Goal: Find specific page/section: Find specific page/section

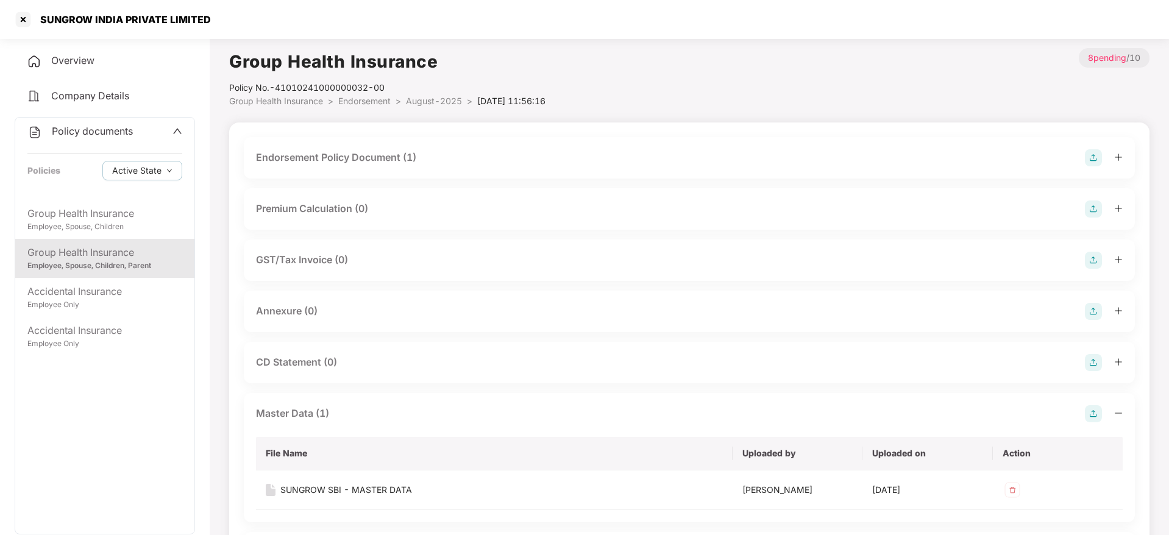
scroll to position [224, 0]
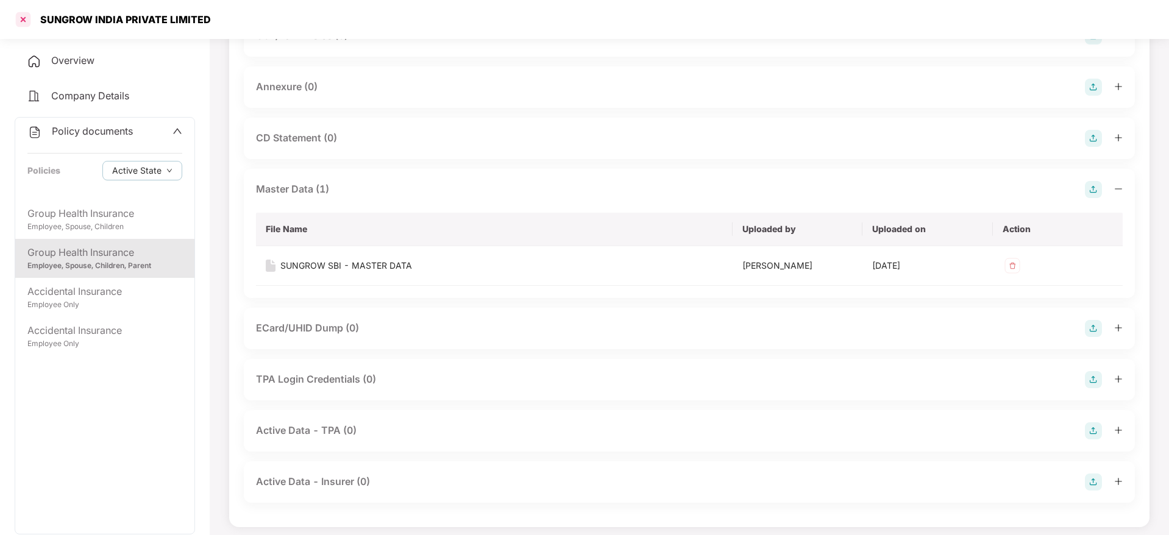
click at [18, 21] on div at bounding box center [22, 19] width 19 height 19
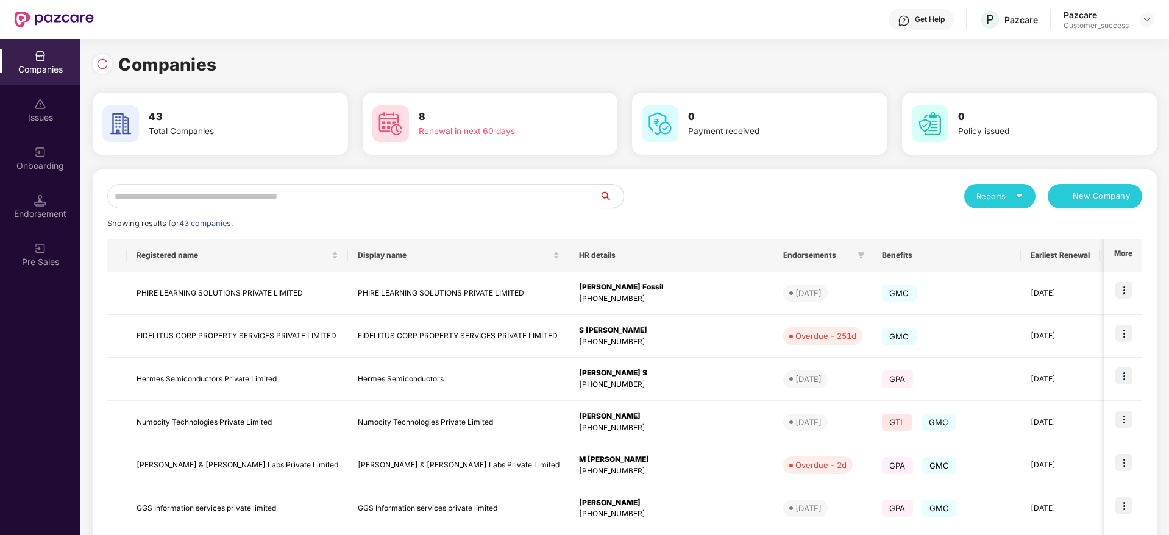
scroll to position [0, 0]
click at [364, 180] on div "Reports New Company Showing results for 43 companies. Registered name Display n…" at bounding box center [625, 465] width 1064 height 592
click at [367, 207] on input "text" at bounding box center [353, 196] width 492 height 24
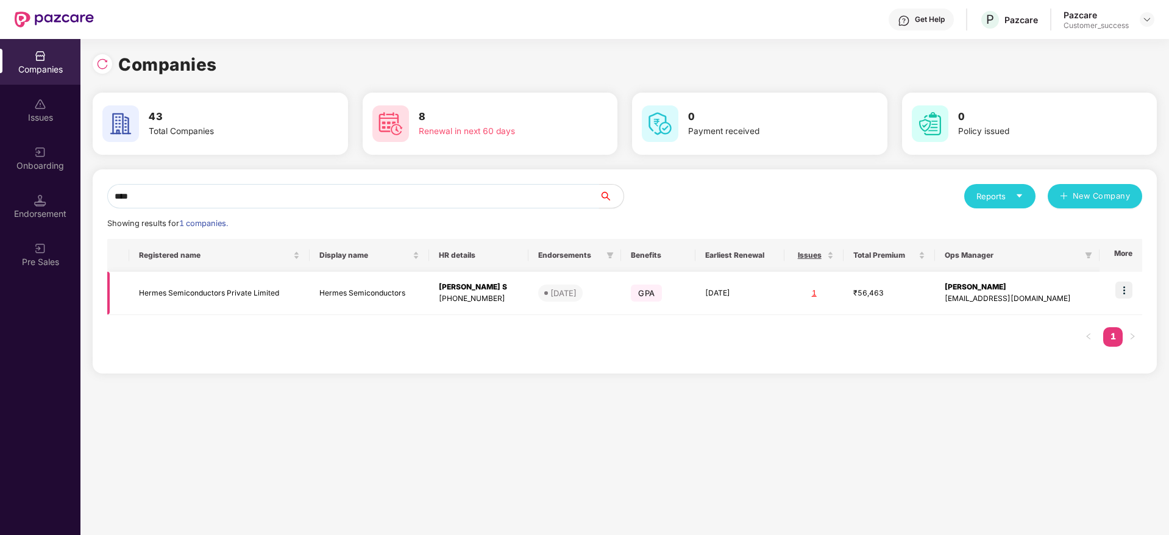
type input "****"
click at [234, 278] on td "Hermes Semiconductors Private Limited" at bounding box center [219, 293] width 180 height 43
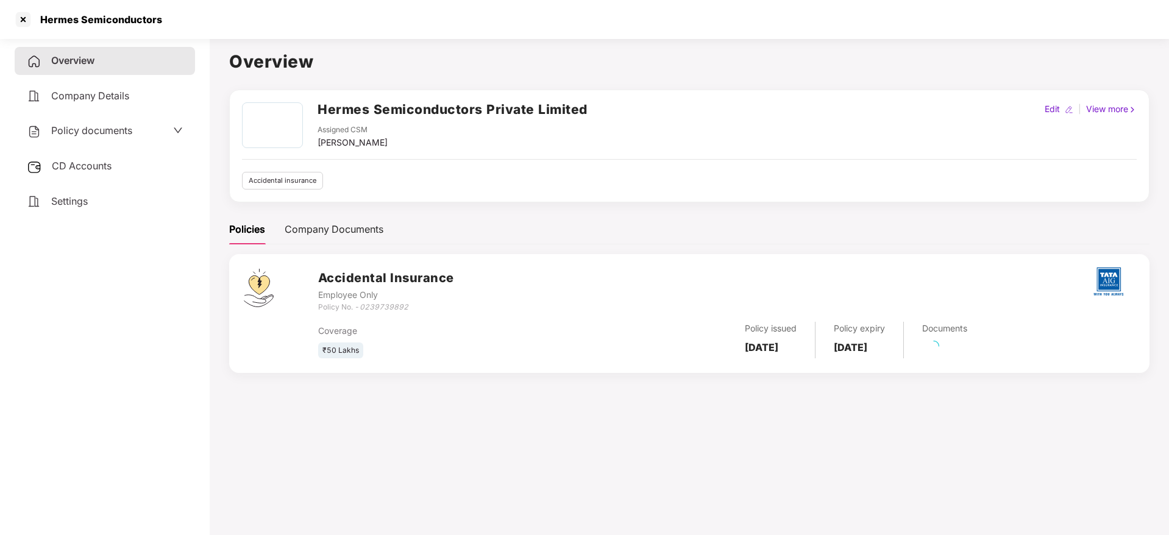
click at [97, 167] on span "CD Accounts" at bounding box center [82, 166] width 60 height 12
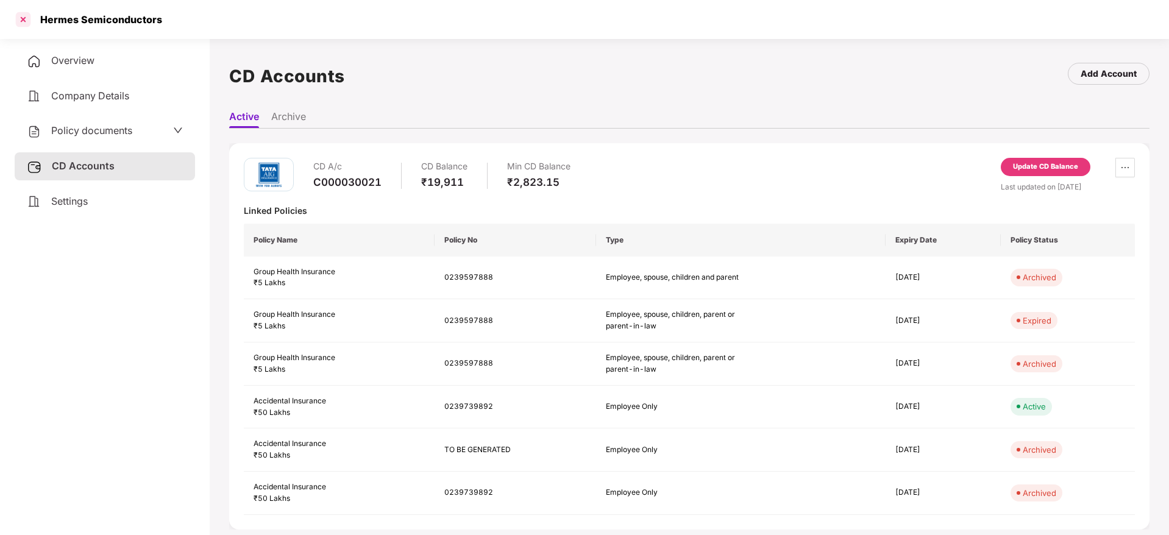
click at [26, 24] on div at bounding box center [22, 19] width 19 height 19
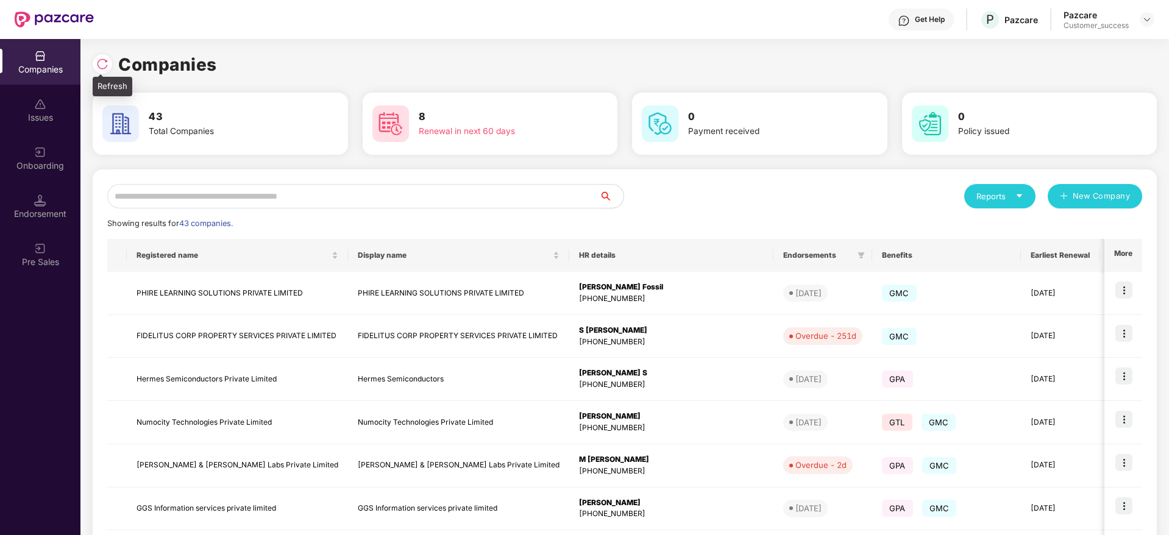
click at [105, 66] on img at bounding box center [102, 64] width 12 height 12
click at [104, 70] on div at bounding box center [102, 63] width 19 height 19
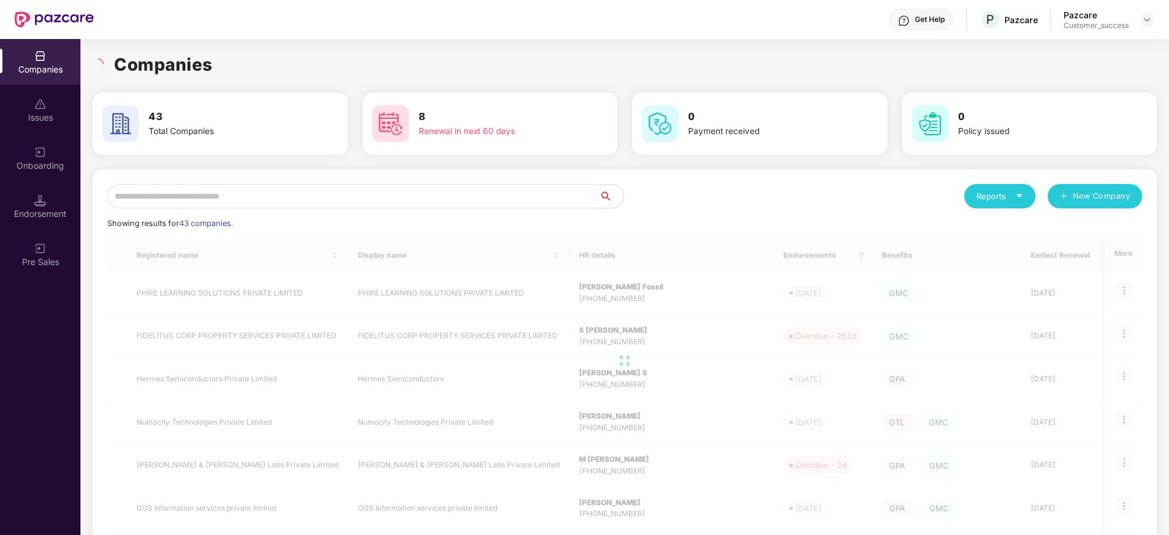
click at [267, 65] on div "Companies" at bounding box center [625, 64] width 1064 height 27
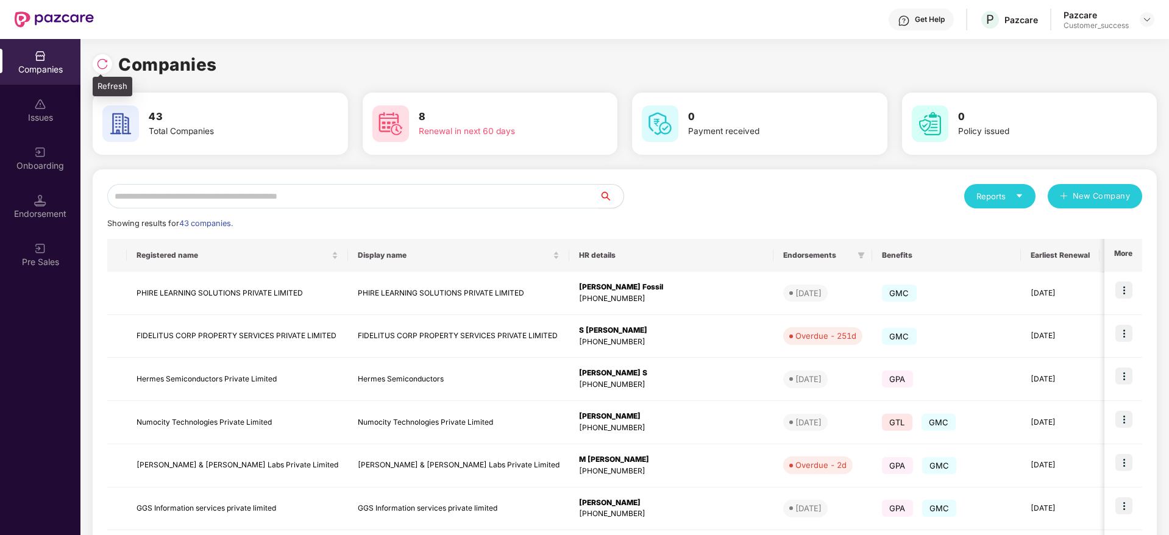
click at [104, 65] on img at bounding box center [102, 64] width 12 height 12
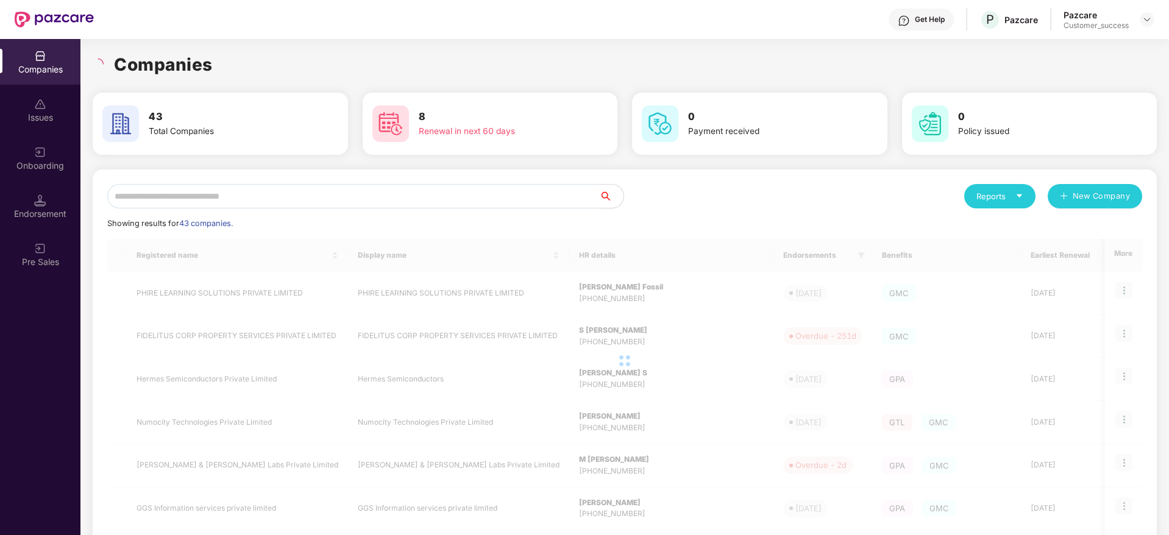
click at [269, 61] on div "Companies" at bounding box center [625, 64] width 1064 height 27
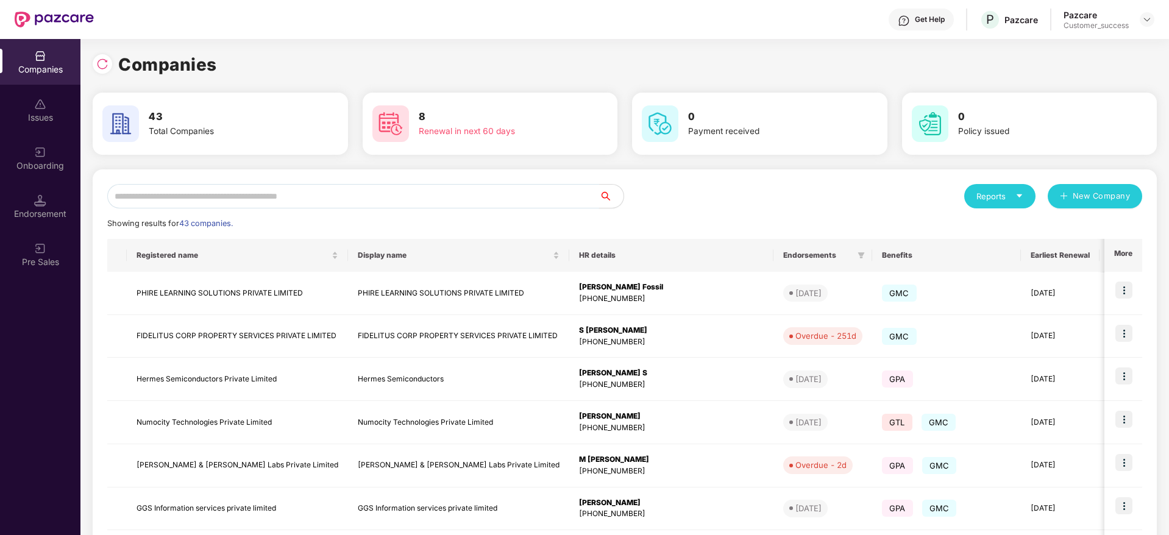
click at [363, 204] on input "text" at bounding box center [353, 196] width 492 height 24
type input "***"
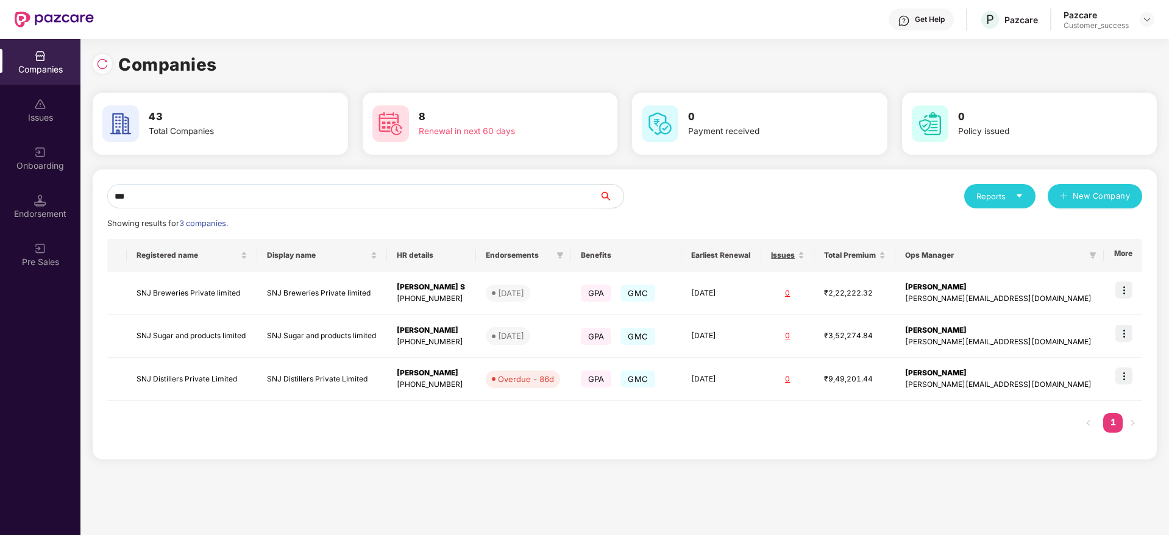
drag, startPoint x: 147, startPoint y: 202, endPoint x: 99, endPoint y: 214, distance: 49.7
click at [30, 212] on div "Companies Issues Onboarding Endorsement Pre Sales Companies 43 Total Companies …" at bounding box center [584, 287] width 1169 height 496
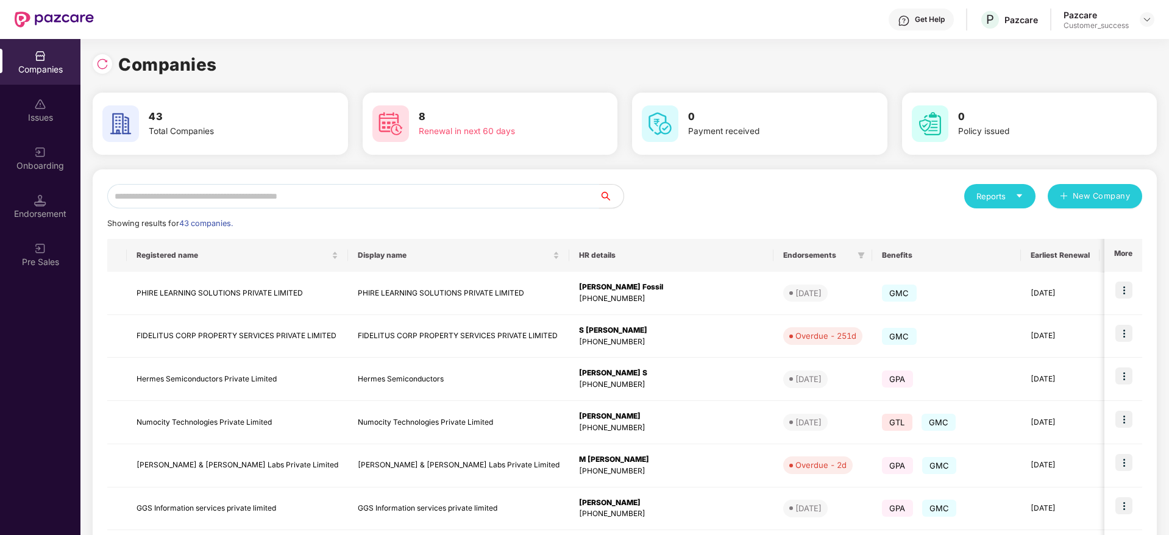
click at [321, 208] on input "text" at bounding box center [353, 196] width 492 height 24
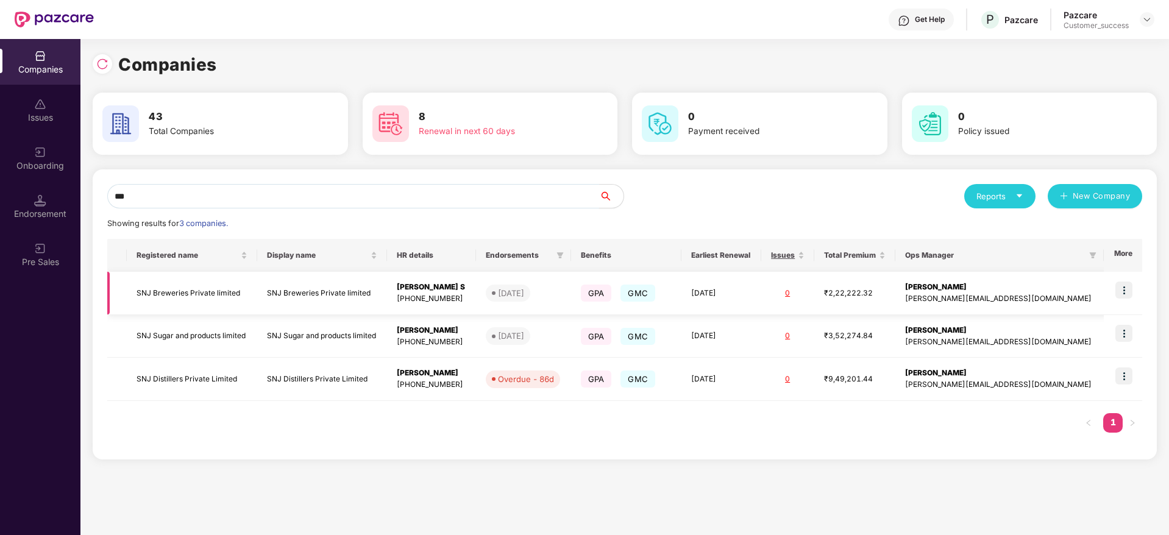
type input "***"
click at [210, 290] on td "SNJ Breweries Private limited" at bounding box center [192, 293] width 130 height 43
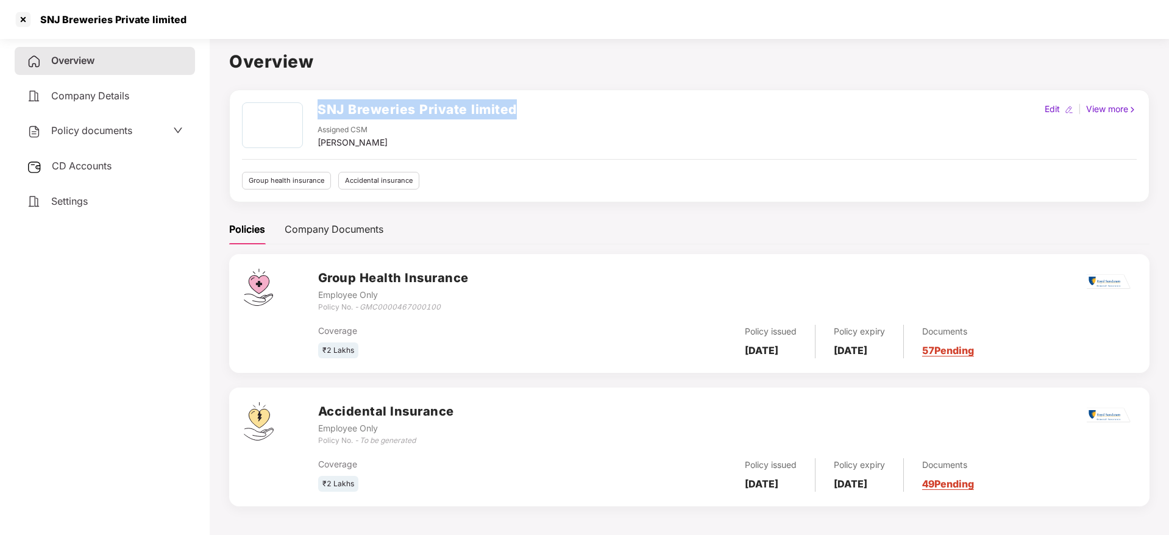
drag, startPoint x: 524, startPoint y: 113, endPoint x: 316, endPoint y: 107, distance: 208.5
click at [316, 107] on div "SNJ Breweries Private limited Assigned CSM [PERSON_NAME] M Edit | View more" at bounding box center [689, 125] width 895 height 47
copy h2 "SNJ Breweries Private limited"
click at [25, 21] on div at bounding box center [22, 19] width 19 height 19
